Goal: Task Accomplishment & Management: Manage account settings

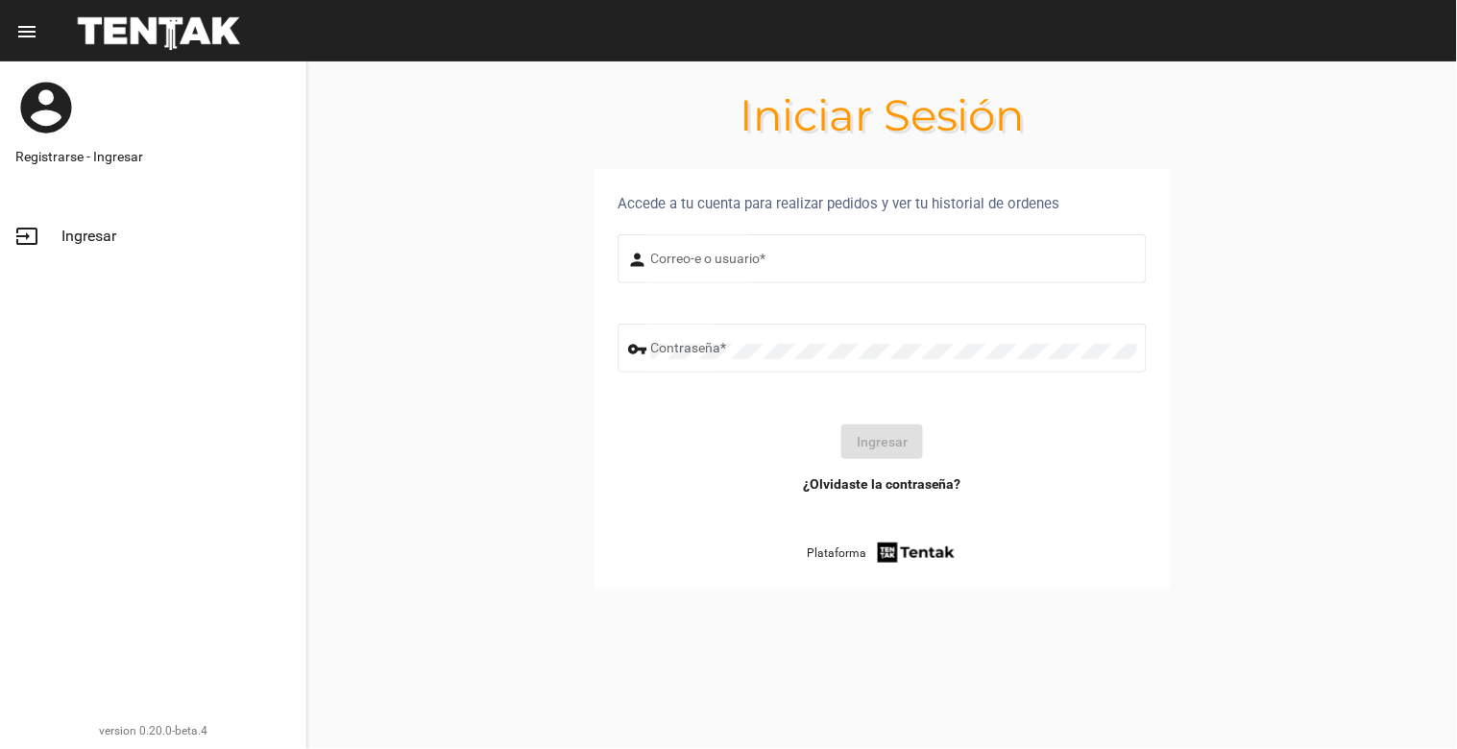
type input "[EMAIL_ADDRESS][DOMAIN_NAME]"
click at [910, 434] on button "Ingresar" at bounding box center [883, 442] width 82 height 35
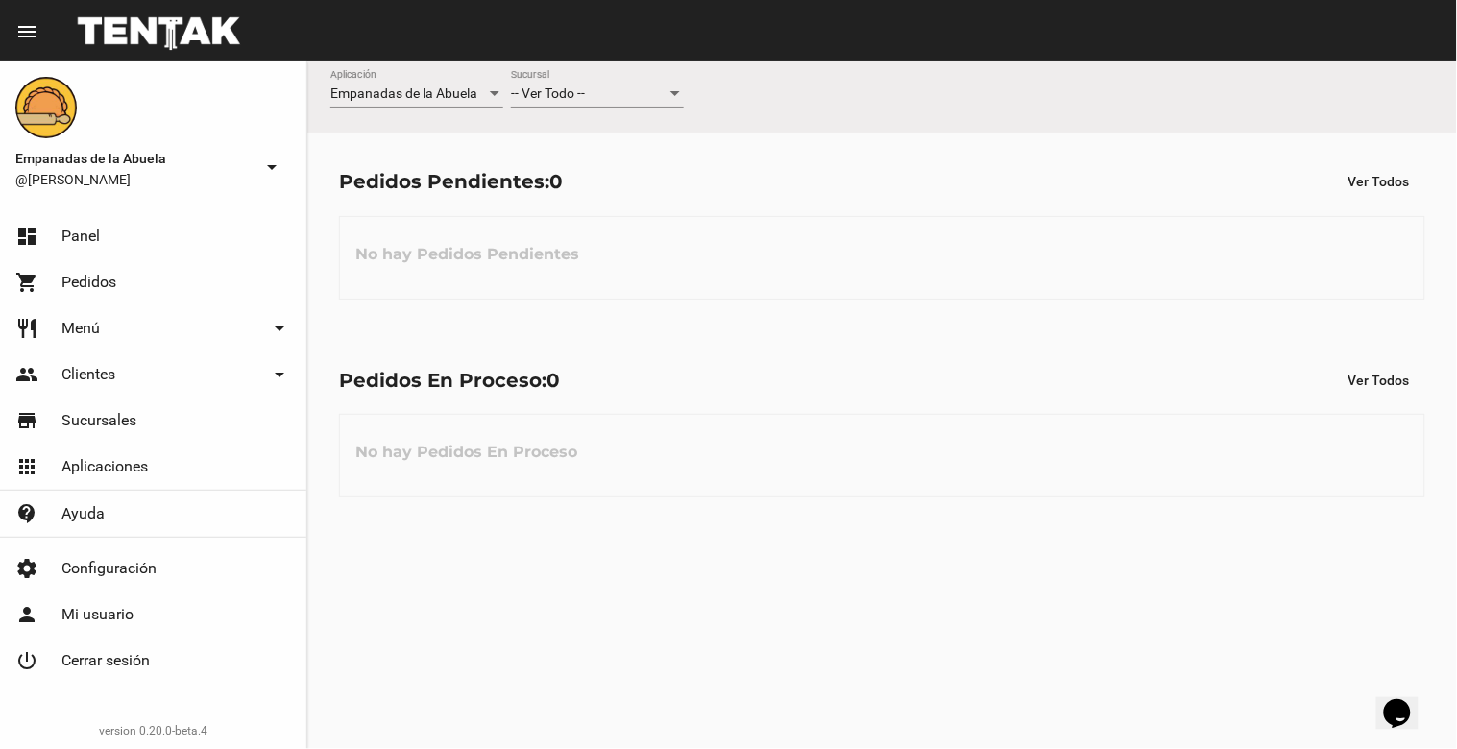
click at [677, 96] on div at bounding box center [676, 93] width 10 height 5
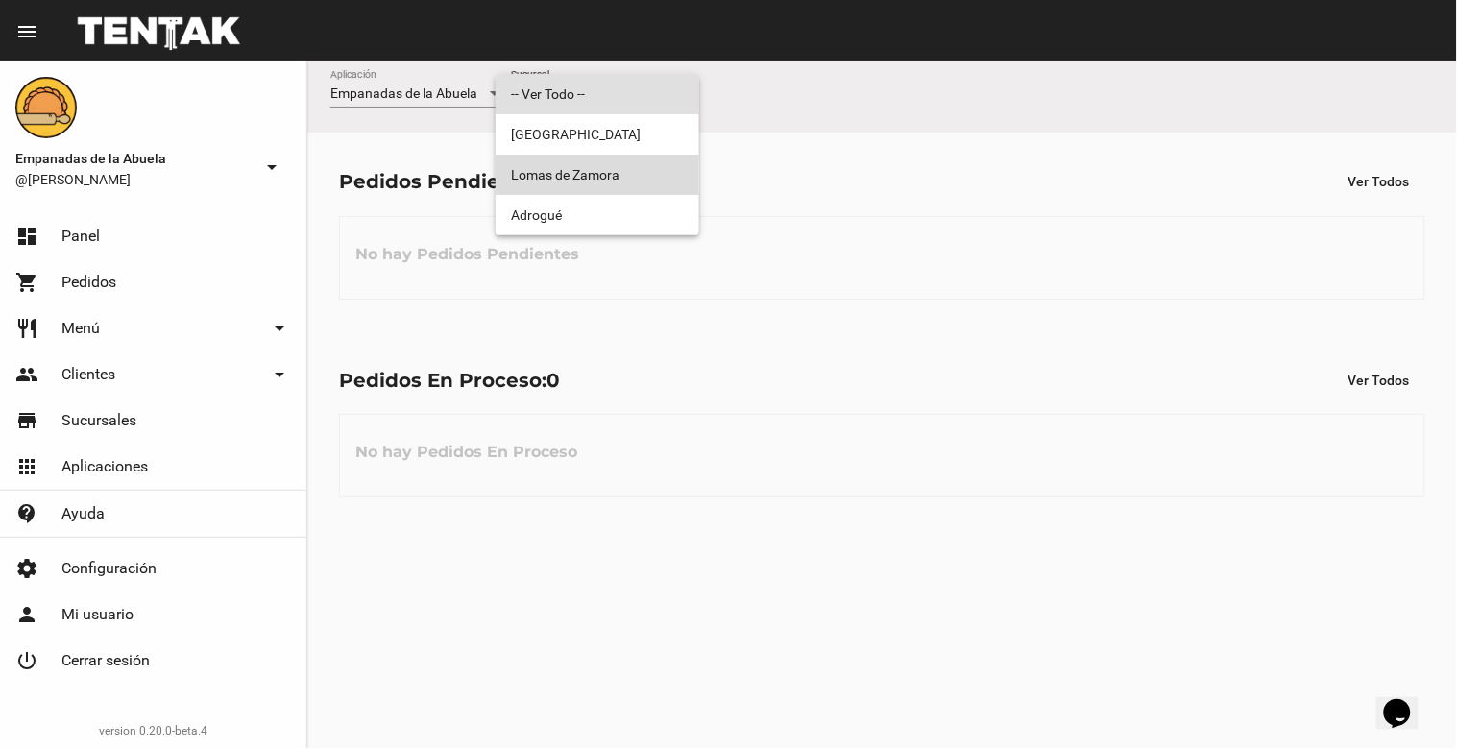
click at [660, 174] on span "Lomas de Zamora" at bounding box center [597, 175] width 173 height 40
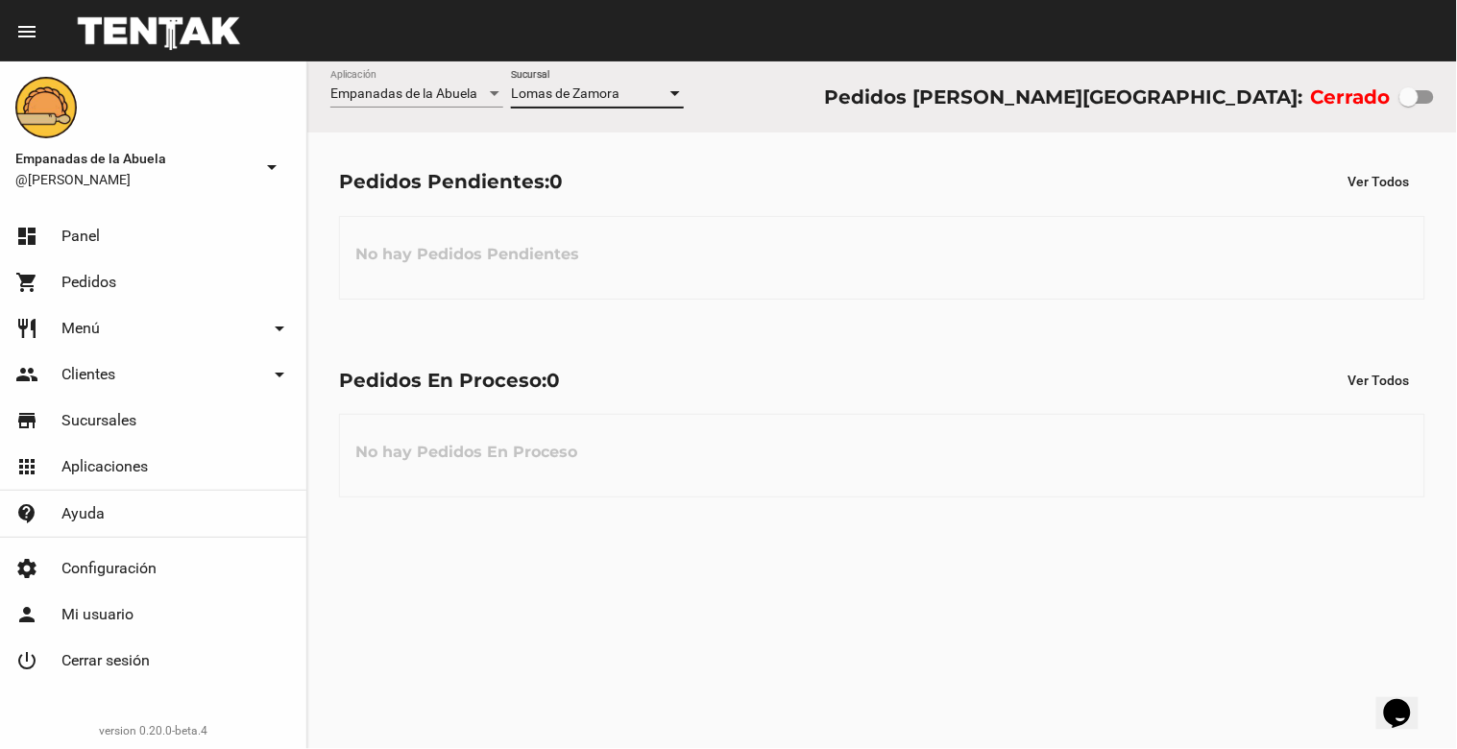
click at [1417, 97] on div at bounding box center [1409, 96] width 19 height 19
click at [1409, 104] on input "checkbox" at bounding box center [1408, 104] width 1 height 1
checkbox input "true"
